Goal: Task Accomplishment & Management: Complete application form

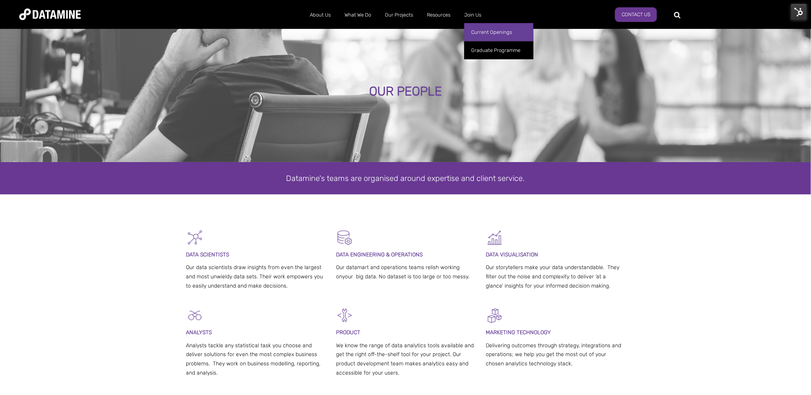
click at [492, 38] on link "Current Openings" at bounding box center [498, 32] width 69 height 18
